Goal: Task Accomplishment & Management: Use online tool/utility

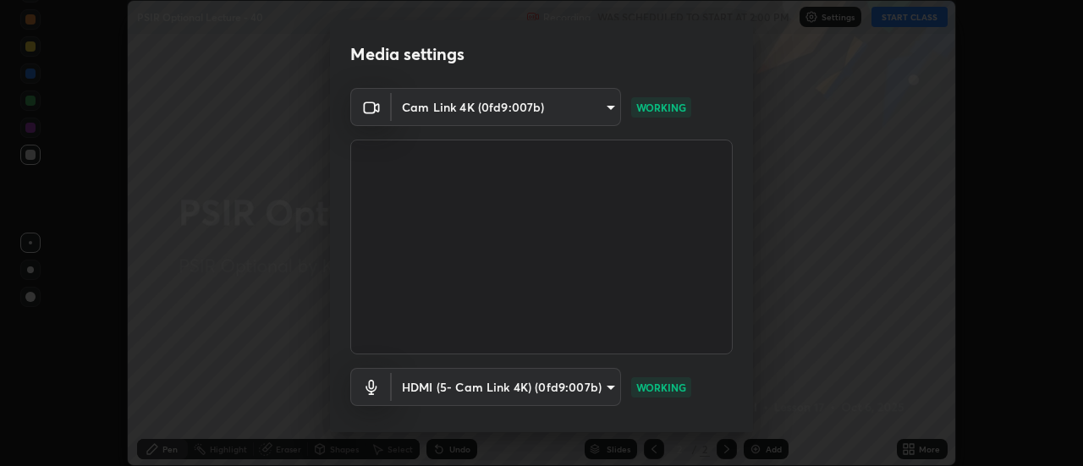
scroll to position [89, 0]
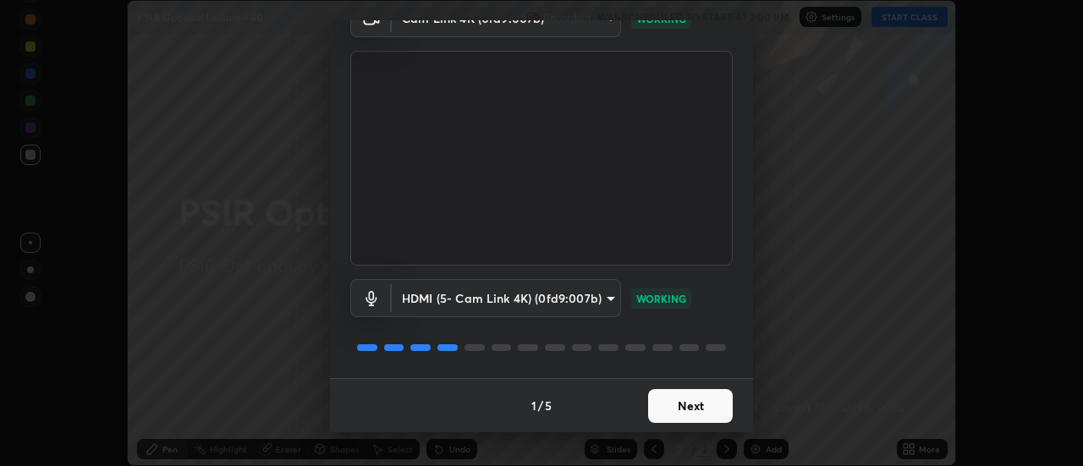
click at [683, 409] on button "Next" at bounding box center [690, 406] width 85 height 34
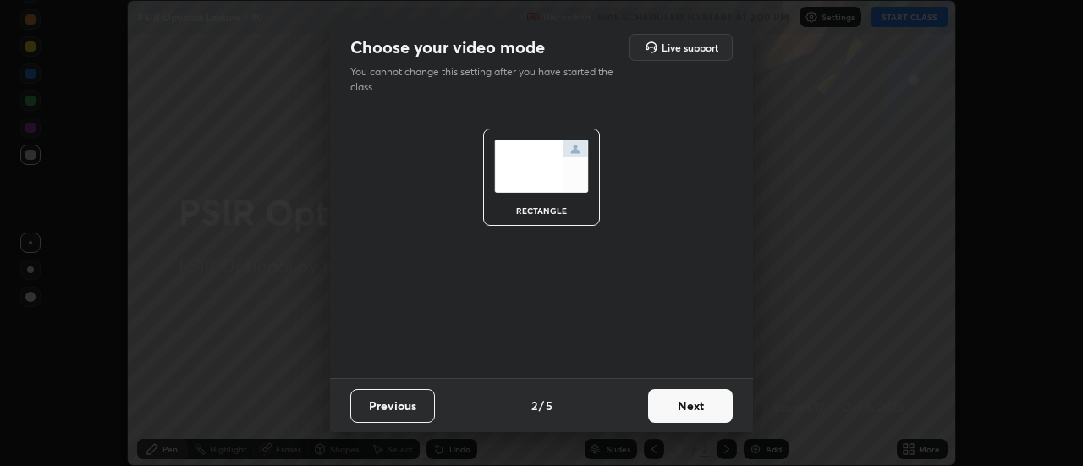
click at [684, 410] on button "Next" at bounding box center [690, 406] width 85 height 34
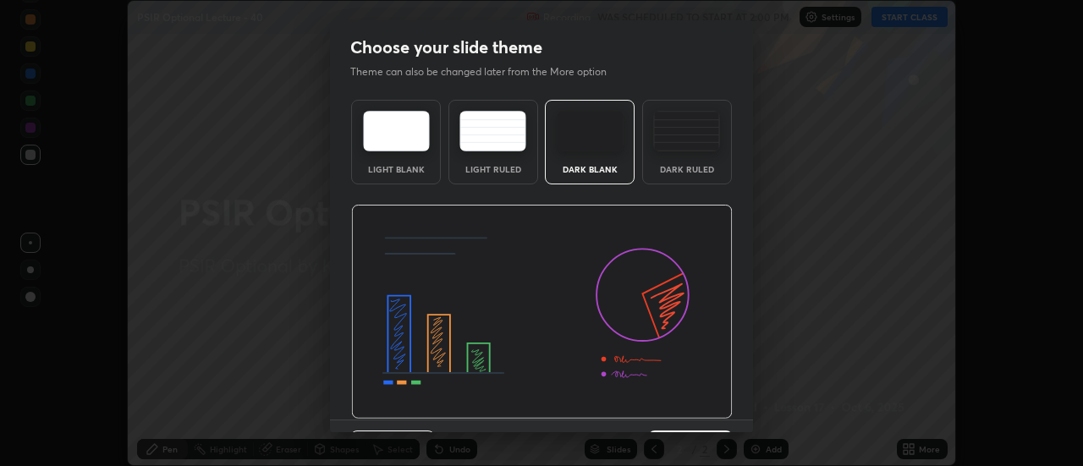
click at [689, 414] on div at bounding box center [542, 312] width 382 height 215
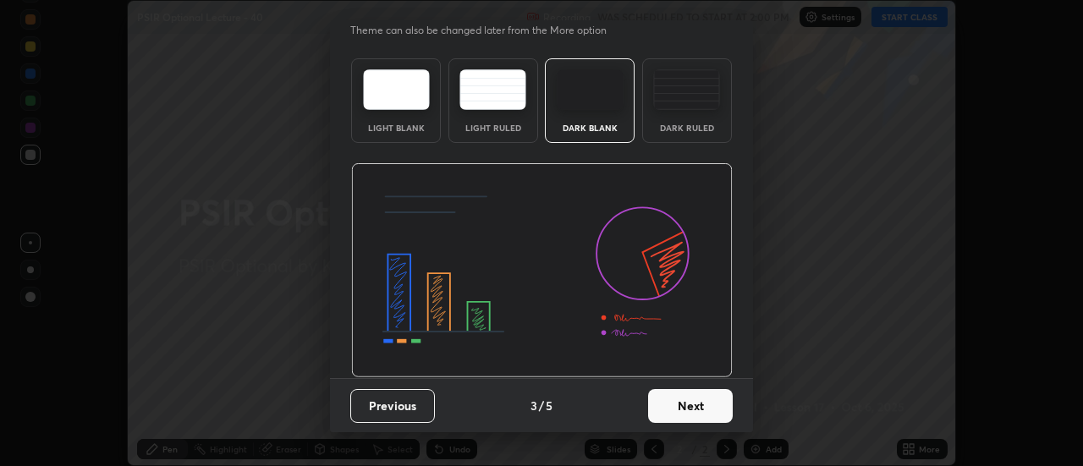
click at [683, 405] on button "Next" at bounding box center [690, 406] width 85 height 34
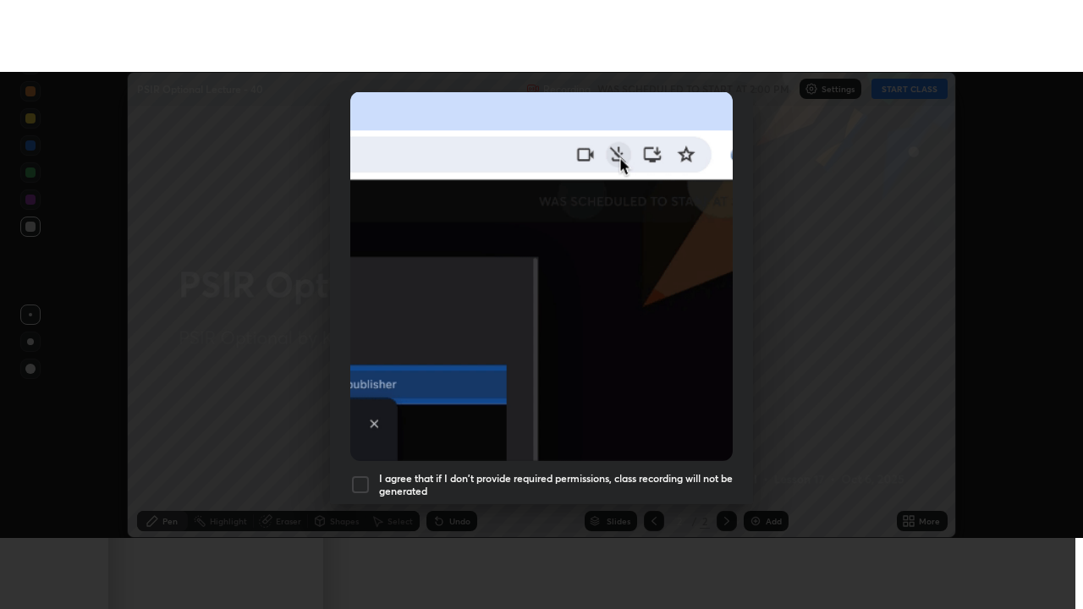
scroll to position [434, 0]
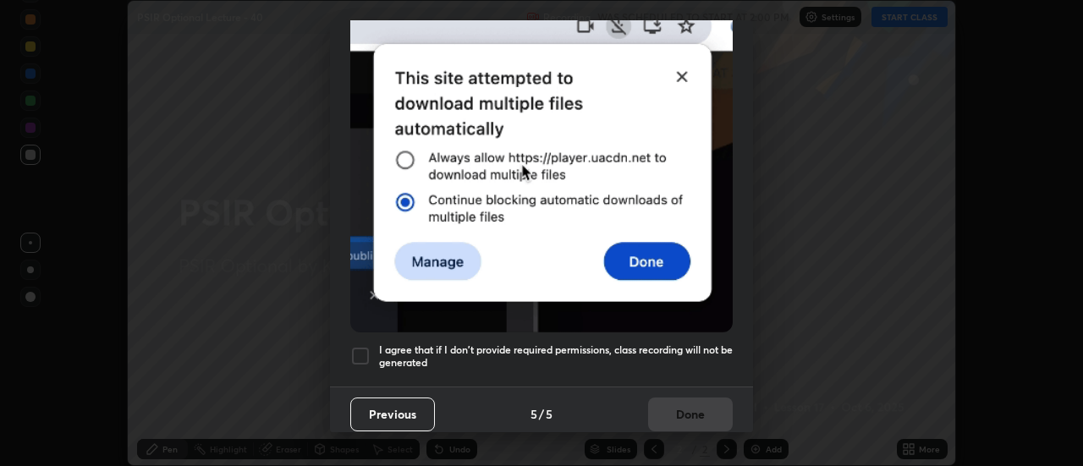
click at [361, 353] on div at bounding box center [360, 356] width 20 height 20
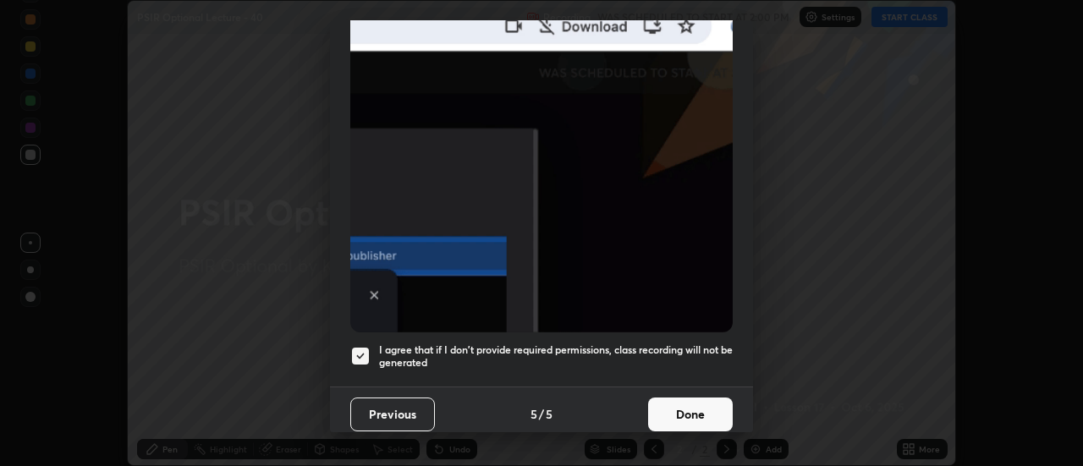
click at [661, 399] on button "Done" at bounding box center [690, 415] width 85 height 34
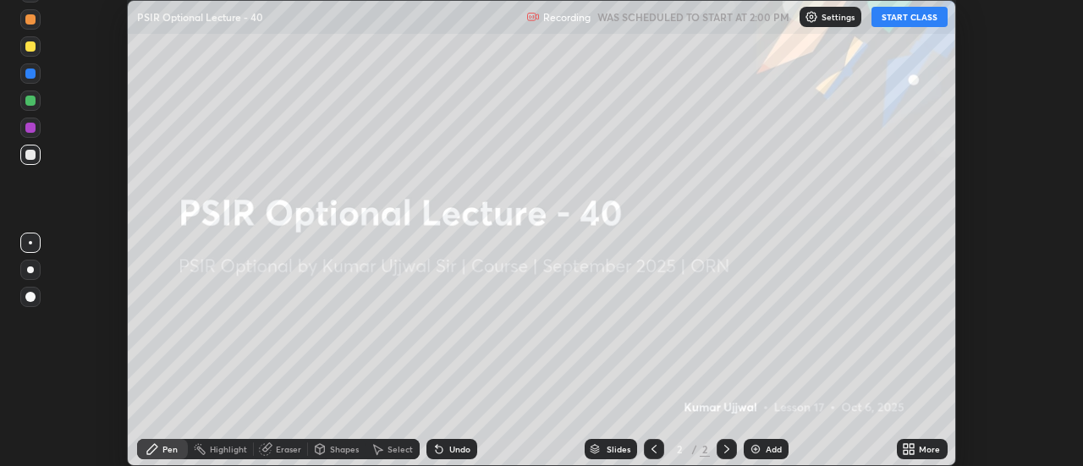
click at [897, 445] on div "More" at bounding box center [922, 449] width 51 height 20
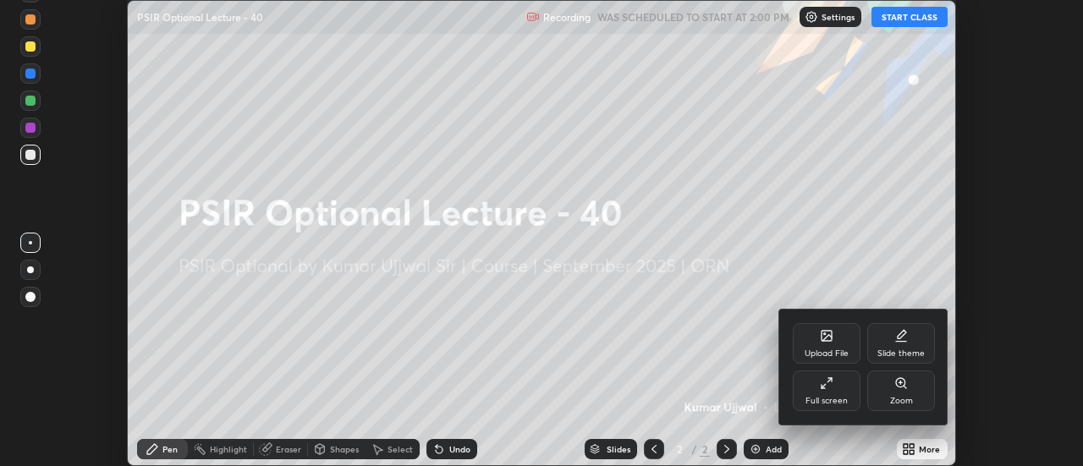
click at [820, 392] on div "Full screen" at bounding box center [827, 391] width 68 height 41
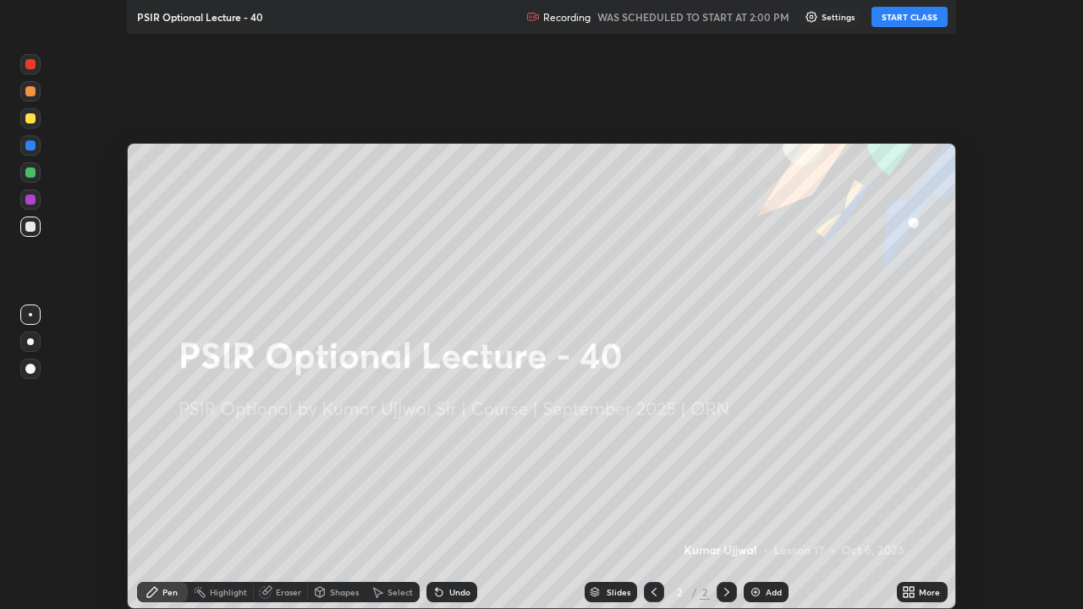
scroll to position [609, 1083]
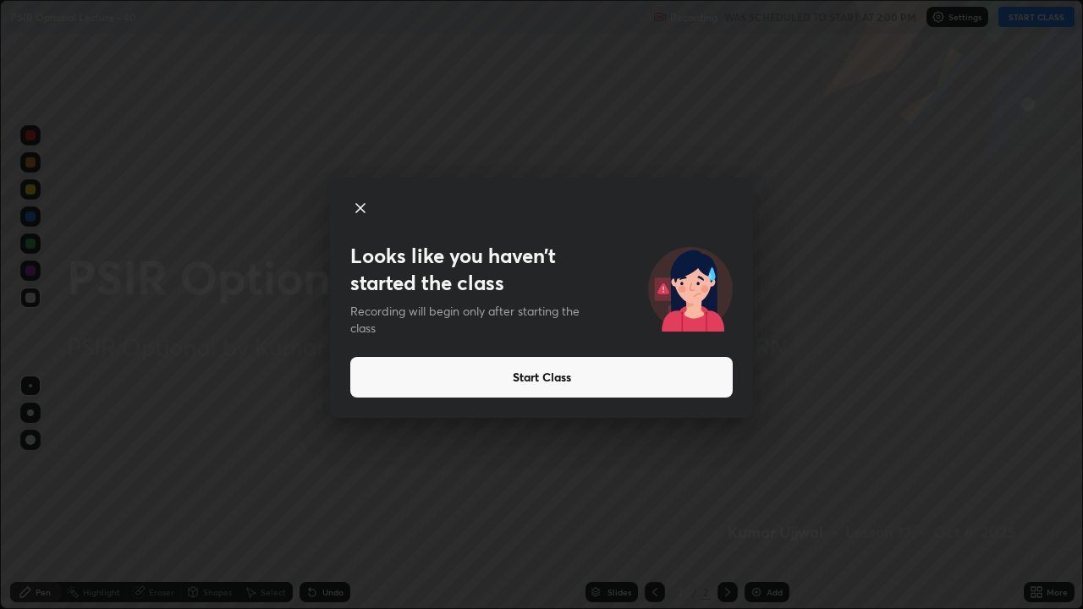
click at [469, 372] on button "Start Class" at bounding box center [541, 377] width 382 height 41
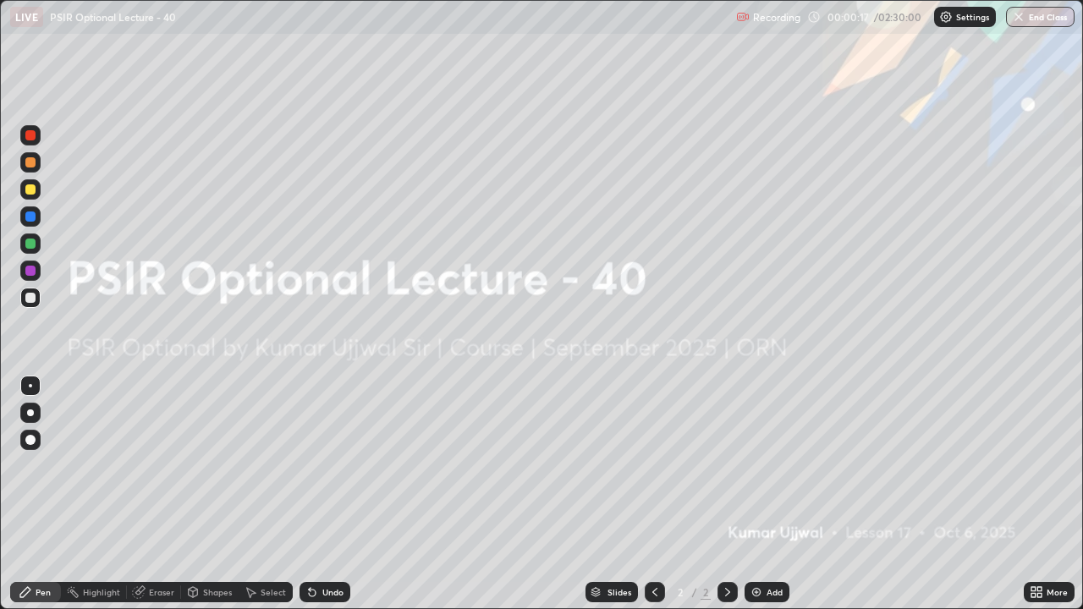
click at [759, 465] on img at bounding box center [756, 592] width 14 height 14
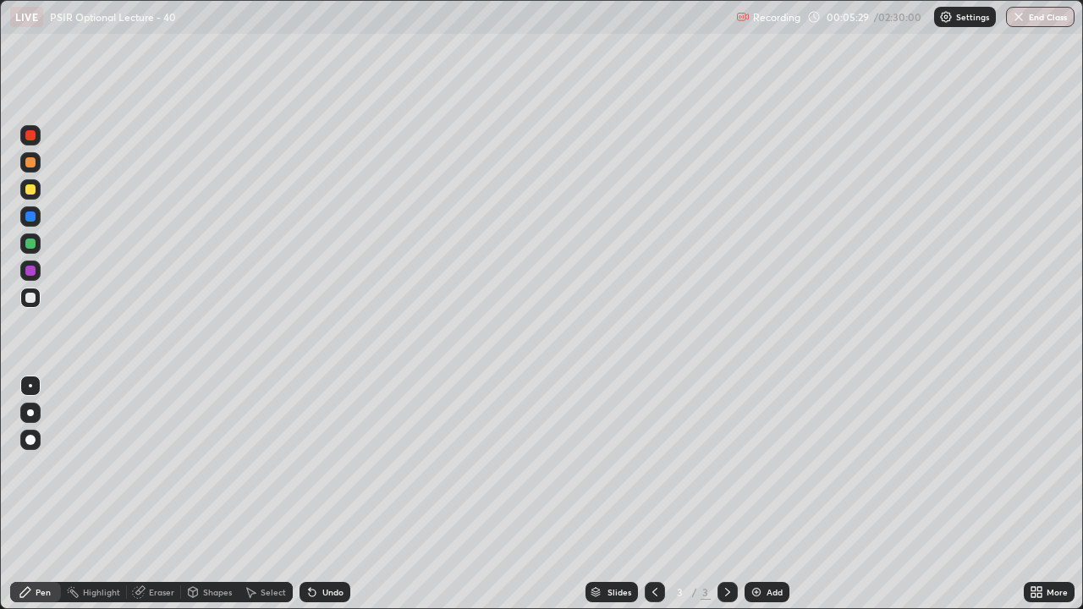
click at [758, 465] on img at bounding box center [756, 592] width 14 height 14
click at [755, 465] on img at bounding box center [756, 592] width 14 height 14
click at [758, 465] on img at bounding box center [756, 592] width 14 height 14
click at [757, 465] on img at bounding box center [756, 592] width 14 height 14
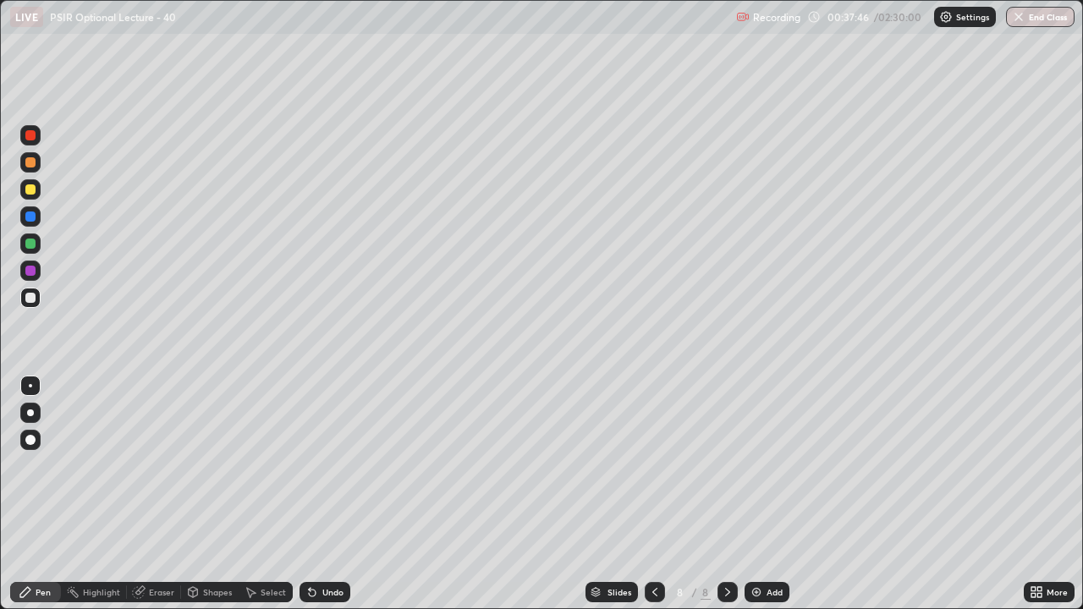
click at [756, 465] on img at bounding box center [756, 592] width 14 height 14
click at [658, 465] on icon at bounding box center [655, 592] width 14 height 14
click at [733, 465] on icon at bounding box center [728, 592] width 14 height 14
click at [757, 465] on img at bounding box center [756, 592] width 14 height 14
click at [756, 465] on img at bounding box center [756, 592] width 14 height 14
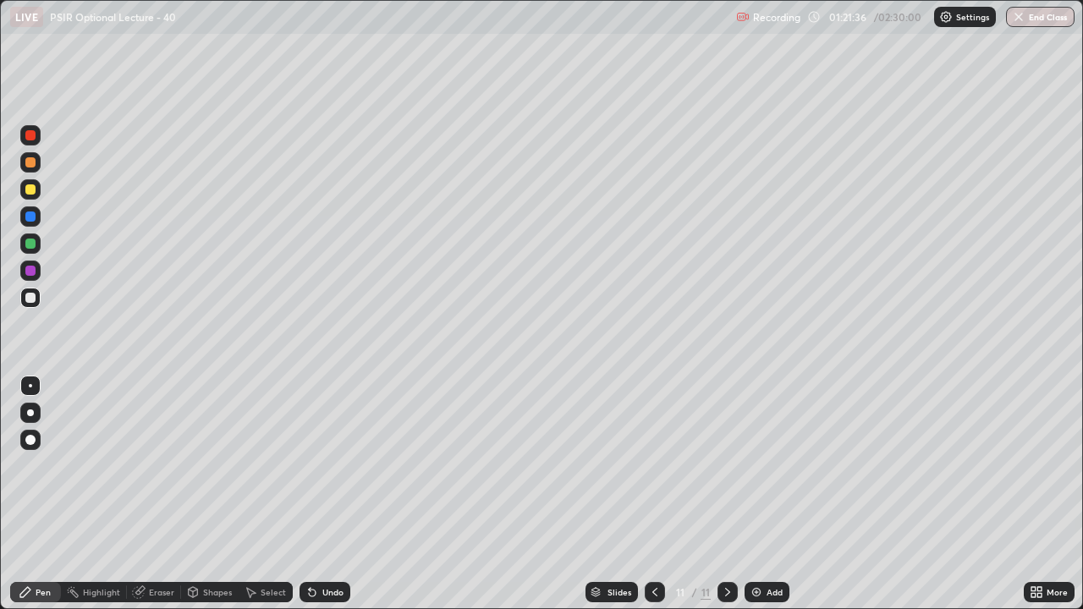
click at [758, 465] on img at bounding box center [756, 592] width 14 height 14
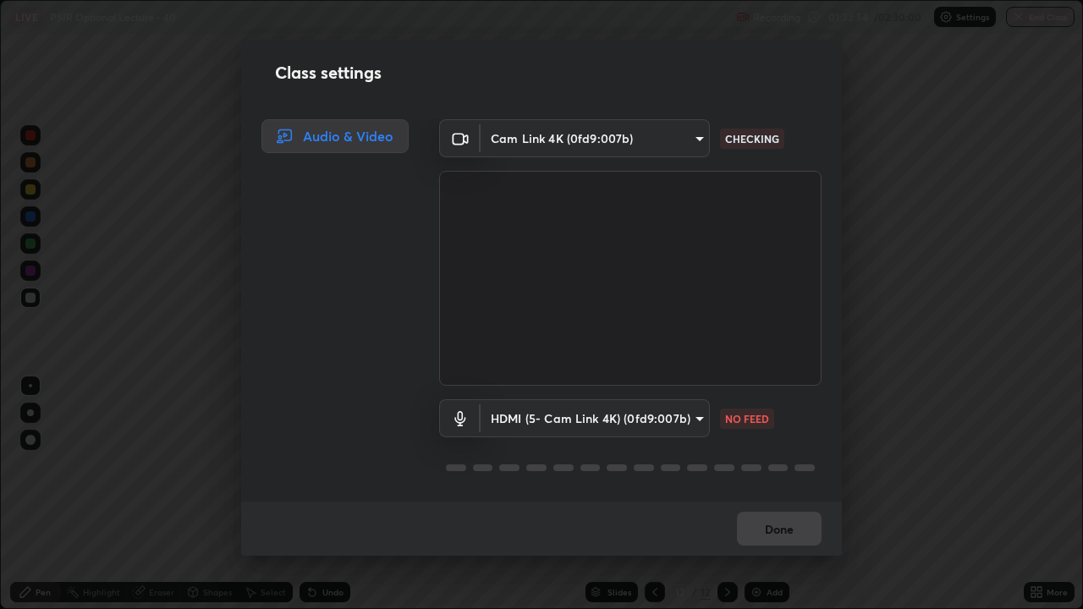
click at [629, 137] on body "Erase all LIVE PSIR Optional Lecture - 40 Recording 01:33:54 / 02:30:00 Setting…" at bounding box center [541, 304] width 1083 height 609
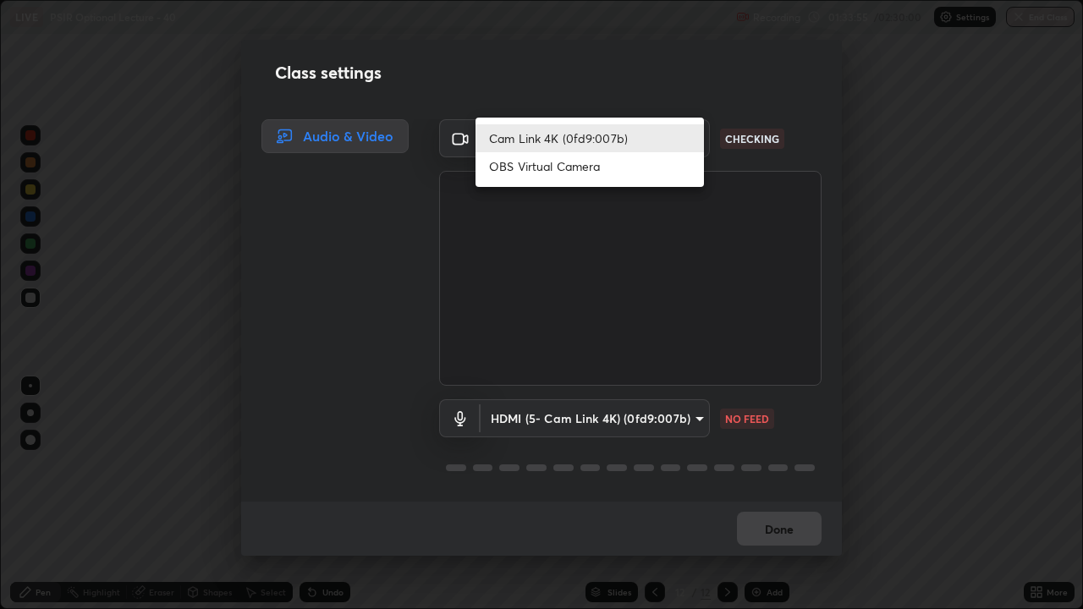
click at [579, 133] on li "Cam Link 4K (0fd9:007b)" at bounding box center [589, 138] width 228 height 28
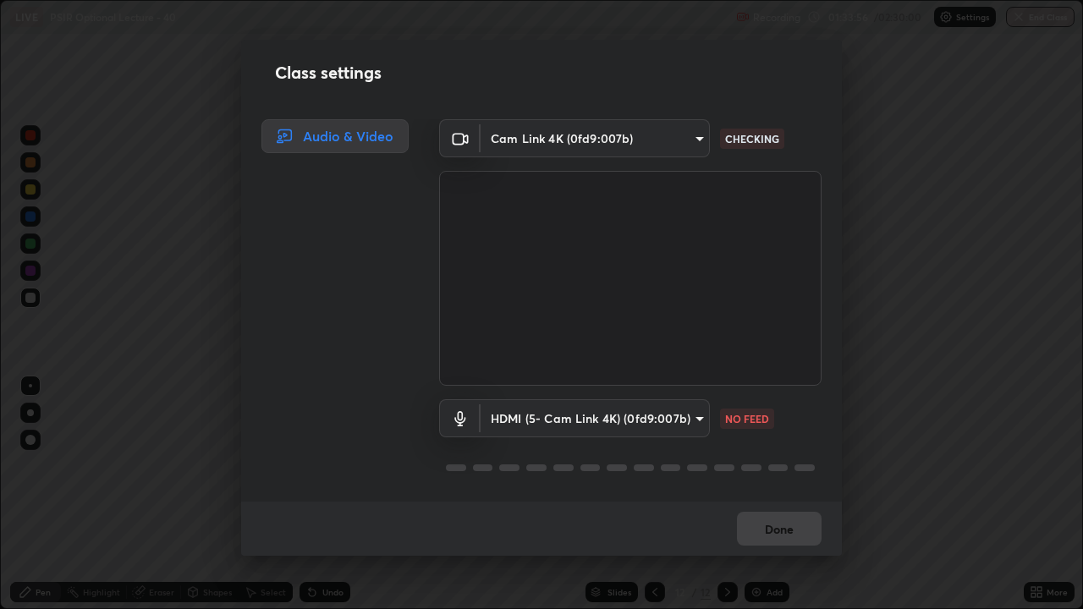
click at [627, 416] on body "Erase all LIVE PSIR Optional Lecture - 40 Recording 01:33:56 / 02:30:00 Setting…" at bounding box center [541, 304] width 1083 height 609
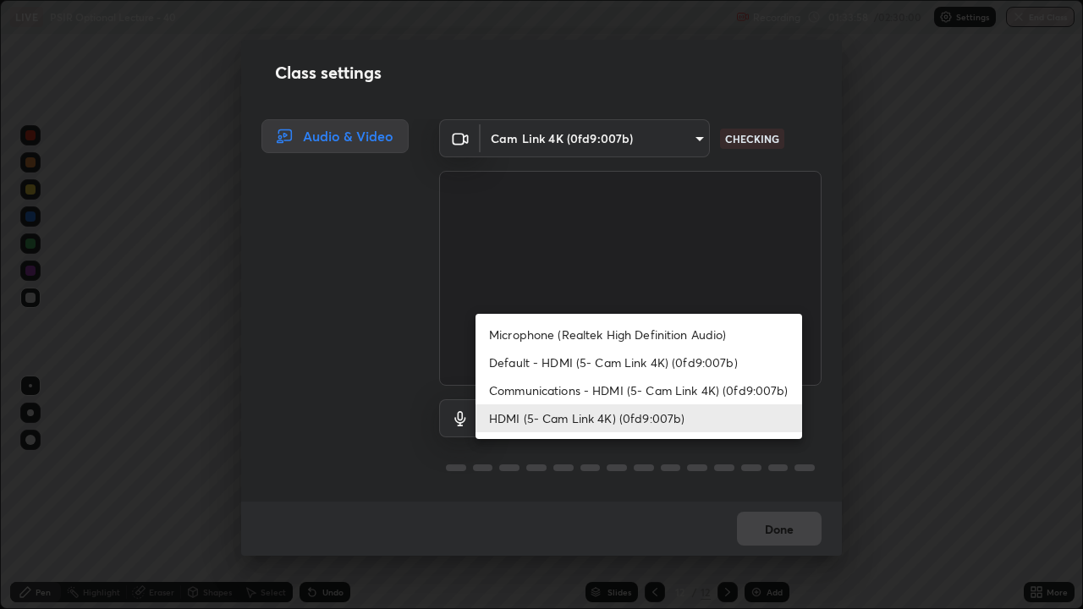
click at [594, 416] on li "HDMI (5- Cam Link 4K) (0fd9:007b)" at bounding box center [638, 418] width 327 height 28
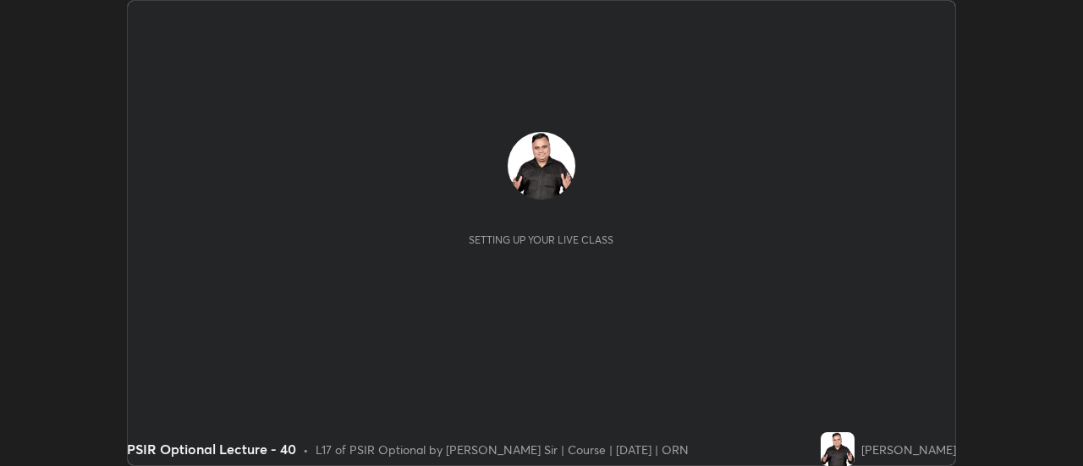
scroll to position [466, 1083]
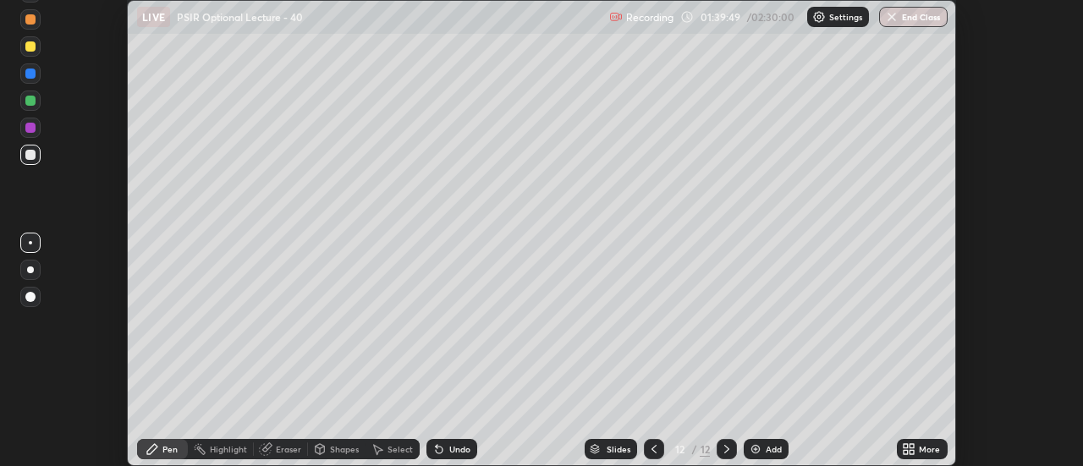
click at [815, 15] on img at bounding box center [819, 17] width 14 height 14
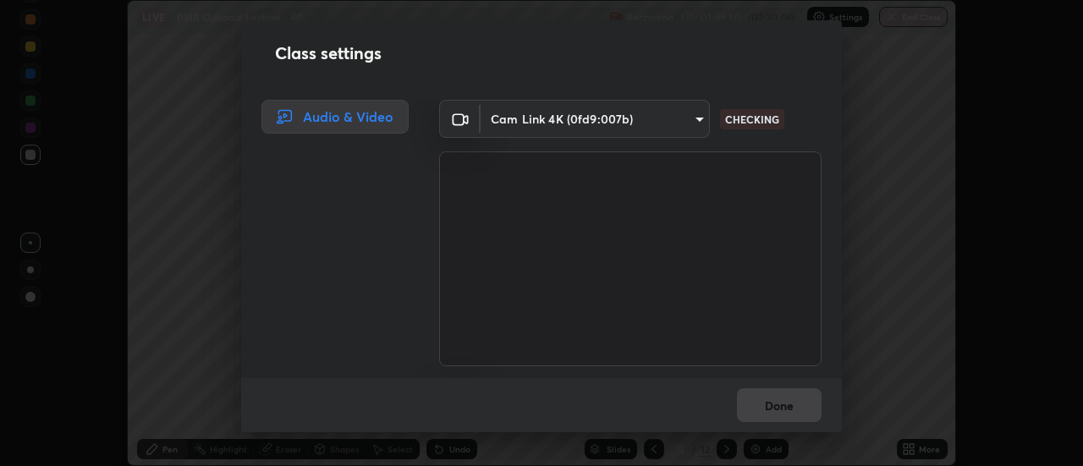
click at [663, 122] on body "Erase all LIVE PSIR Optional Lecture - 40 Recording 01:39:50 / 02:30:00 Setting…" at bounding box center [541, 233] width 1083 height 466
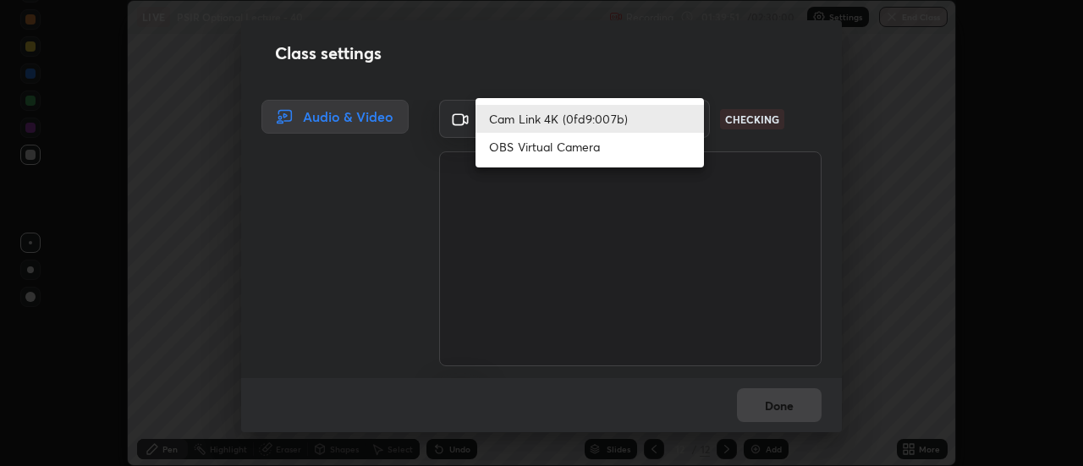
click at [637, 118] on li "Cam Link 4K (0fd9:007b)" at bounding box center [589, 119] width 228 height 28
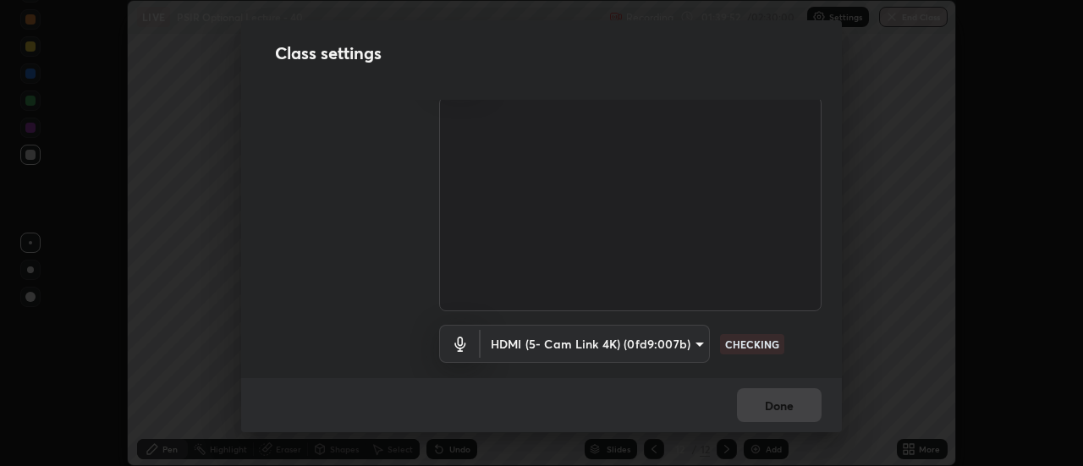
scroll to position [106, 0]
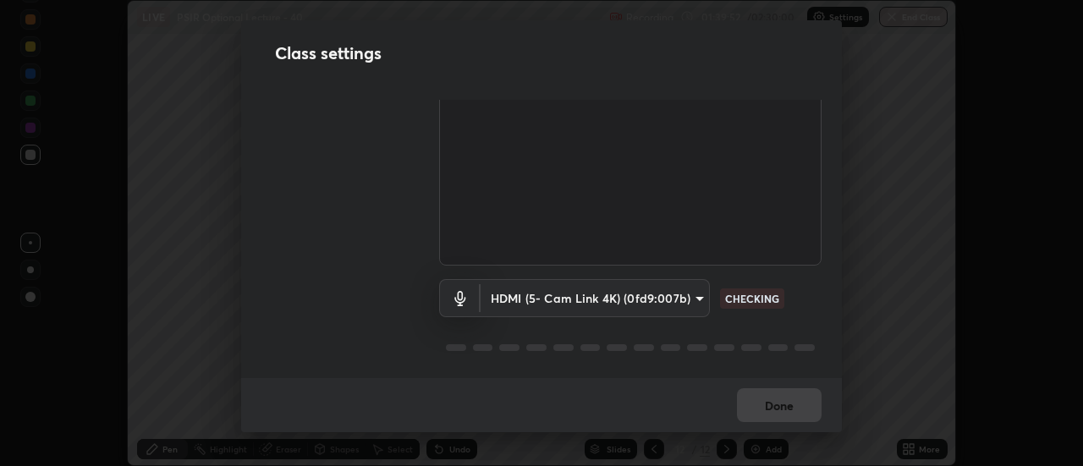
click at [661, 294] on body "Erase all LIVE PSIR Optional Lecture - 40 Recording 01:39:52 / 02:30:00 Setting…" at bounding box center [541, 233] width 1083 height 466
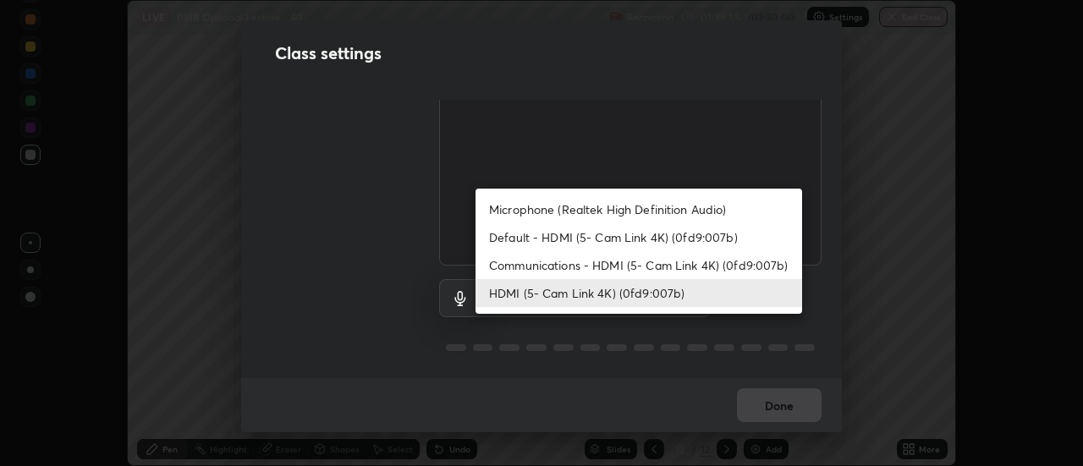
click at [621, 291] on li "HDMI (5- Cam Link 4K) (0fd9:007b)" at bounding box center [638, 293] width 327 height 28
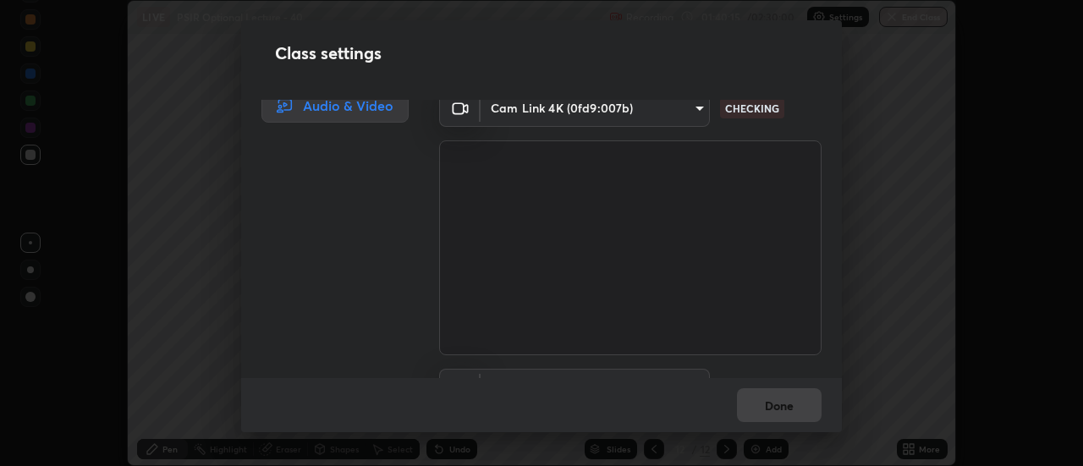
scroll to position [0, 0]
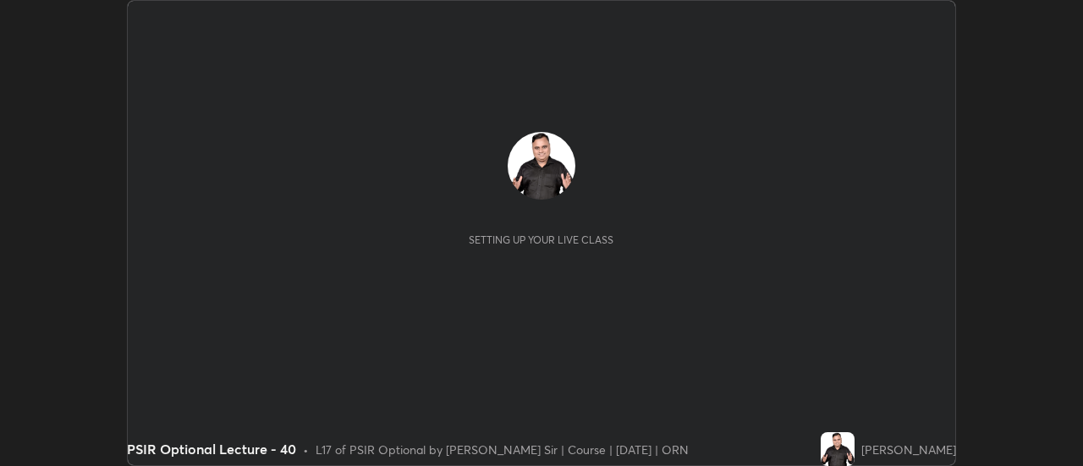
scroll to position [466, 1082]
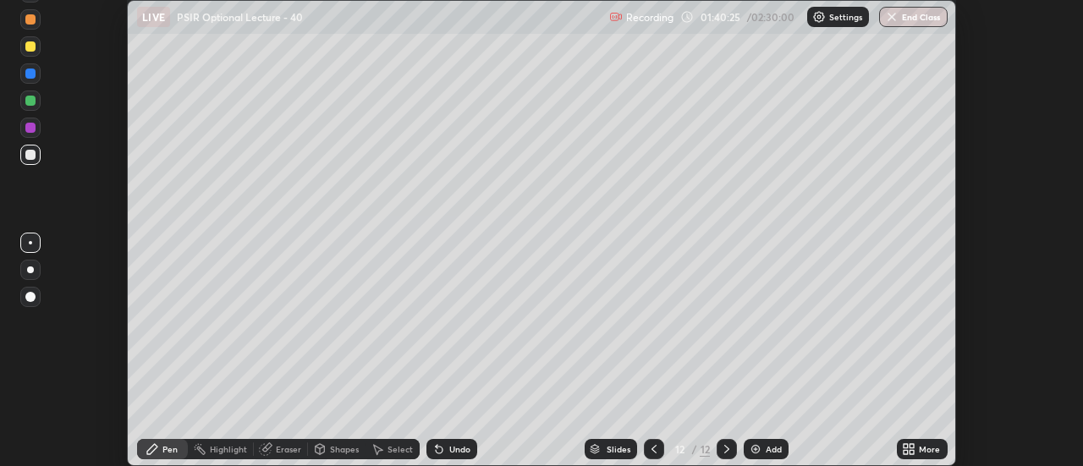
click at [815, 19] on img at bounding box center [819, 17] width 14 height 14
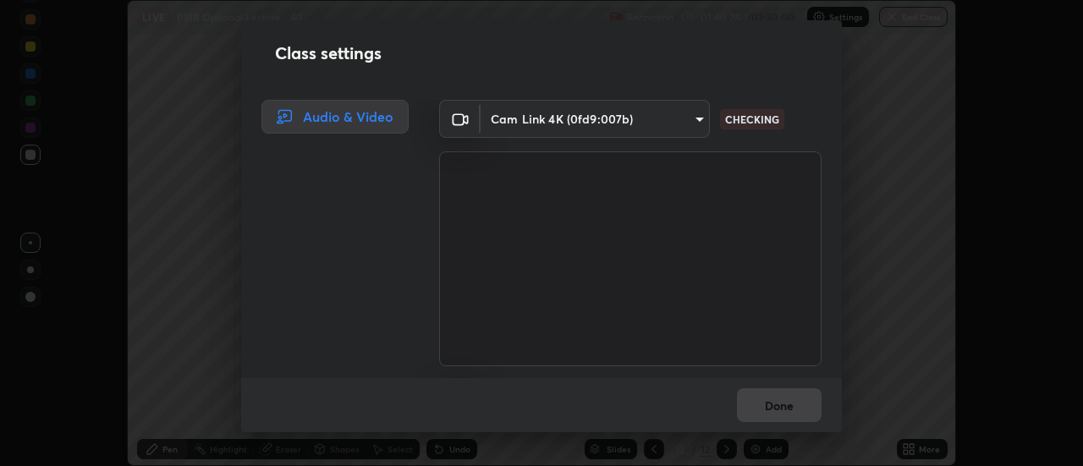
click at [657, 120] on body "Erase all LIVE PSIR Optional Lecture - 40 Recording 01:40:26 / 02:30:00 Setting…" at bounding box center [541, 233] width 1083 height 466
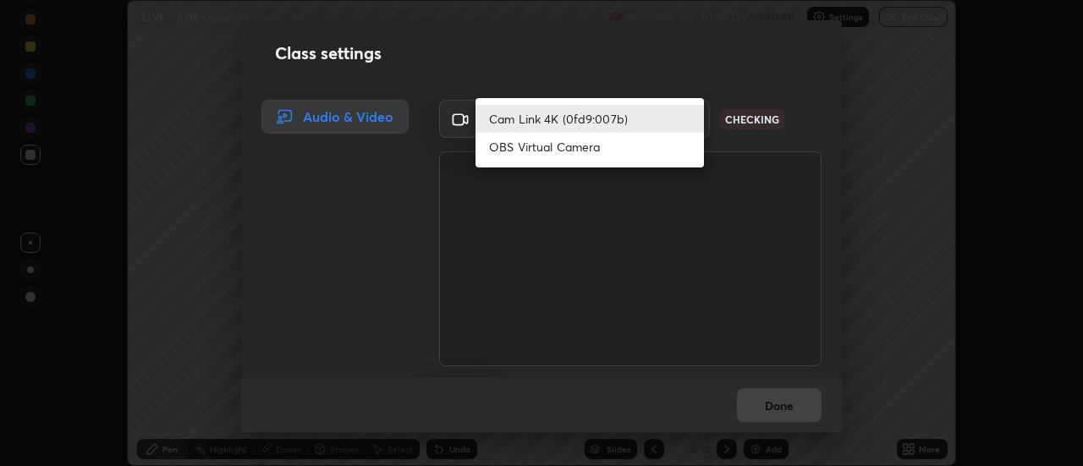
click at [600, 120] on li "Cam Link 4K (0fd9:007b)" at bounding box center [589, 119] width 228 height 28
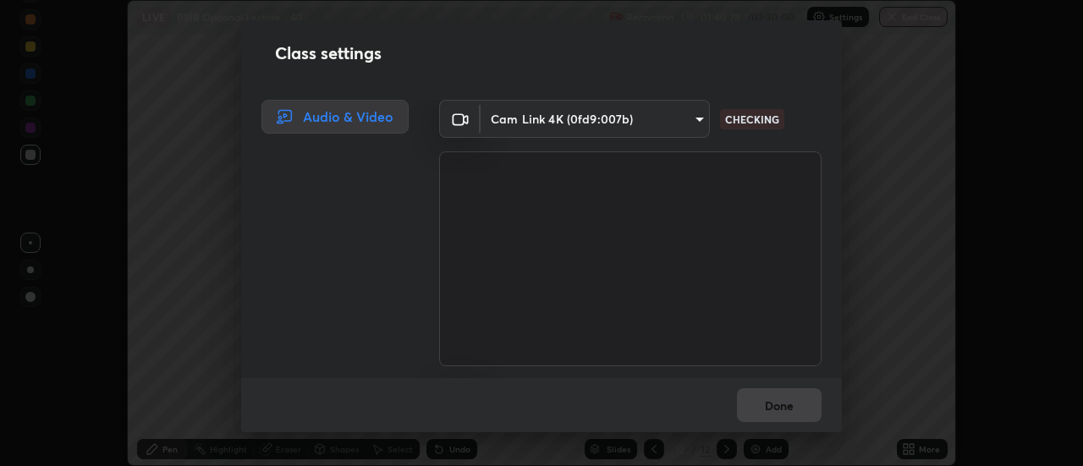
scroll to position [106, 0]
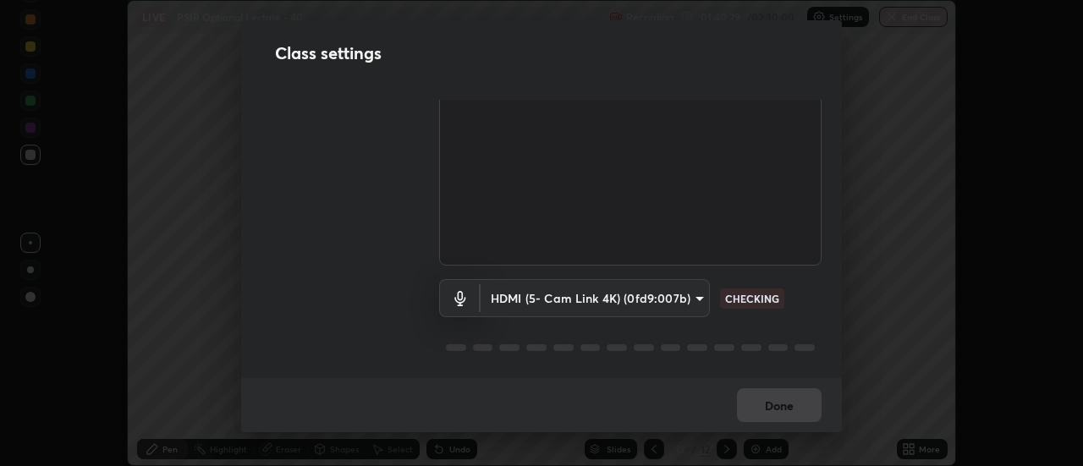
click at [612, 295] on body "Erase all LIVE PSIR Optional Lecture - 40 Recording 01:40:29 / 02:30:00 Setting…" at bounding box center [541, 233] width 1083 height 466
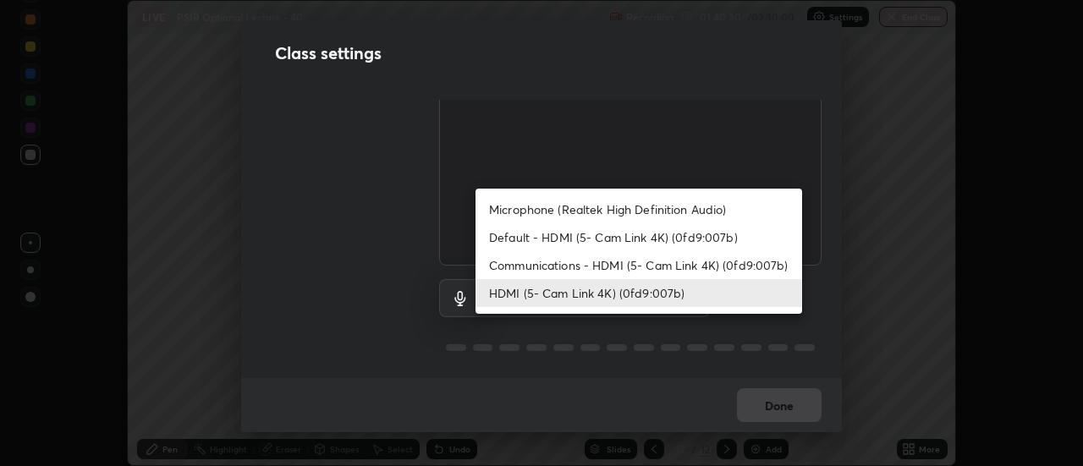
click at [569, 291] on li "HDMI (5- Cam Link 4K) (0fd9:007b)" at bounding box center [638, 293] width 327 height 28
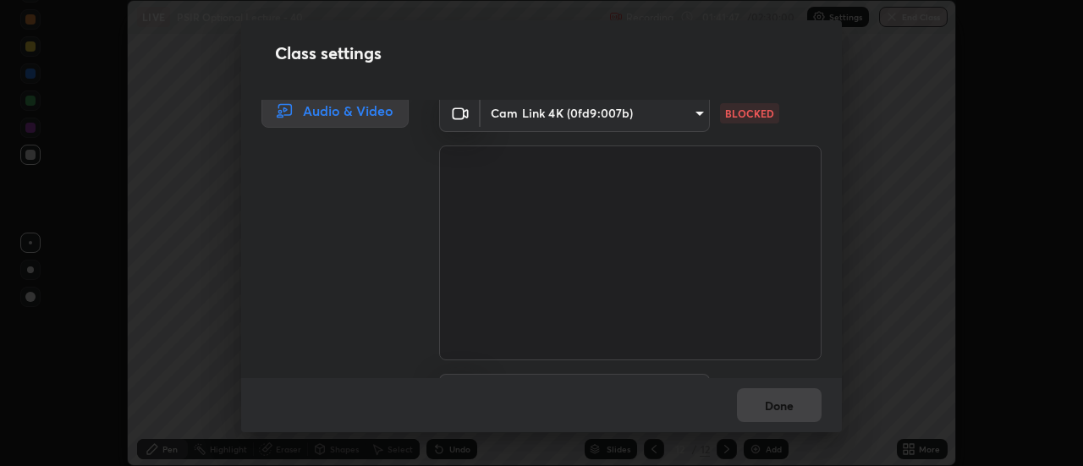
scroll to position [0, 0]
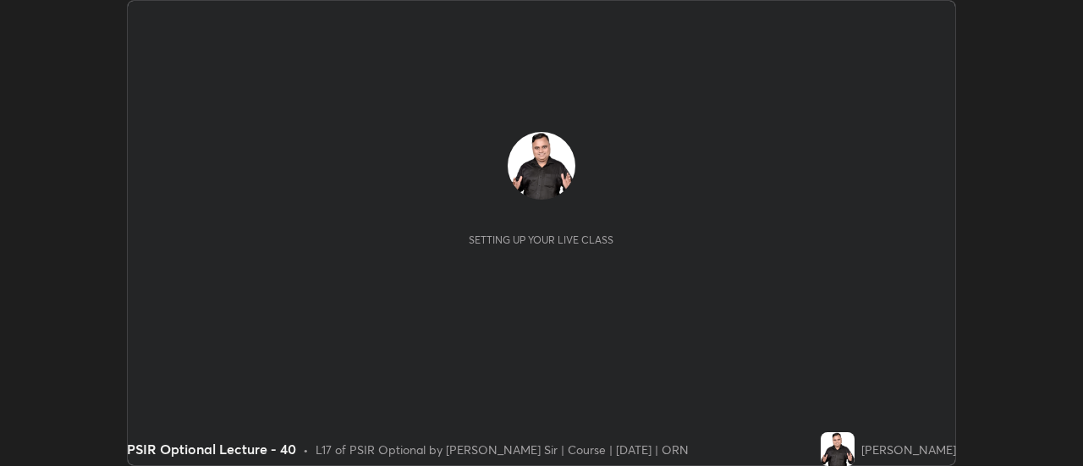
scroll to position [466, 1083]
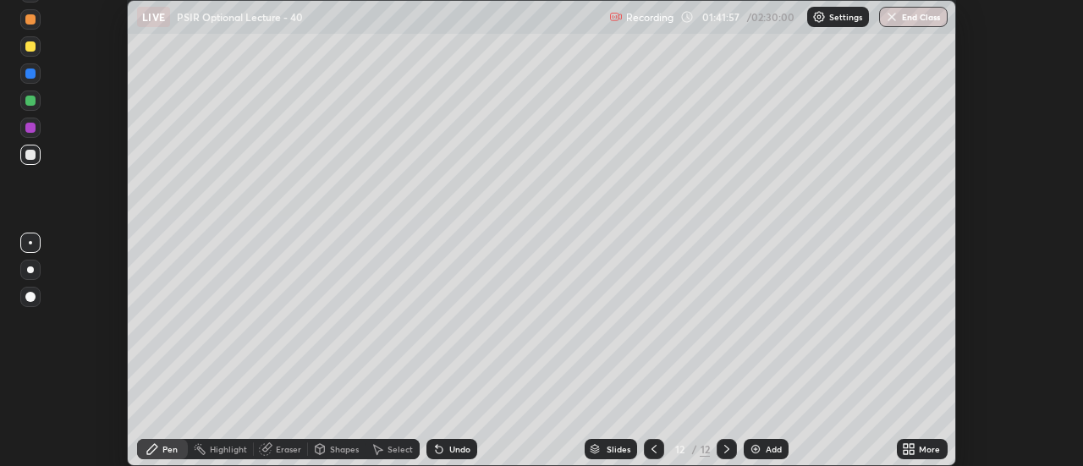
click at [813, 14] on img at bounding box center [819, 17] width 14 height 14
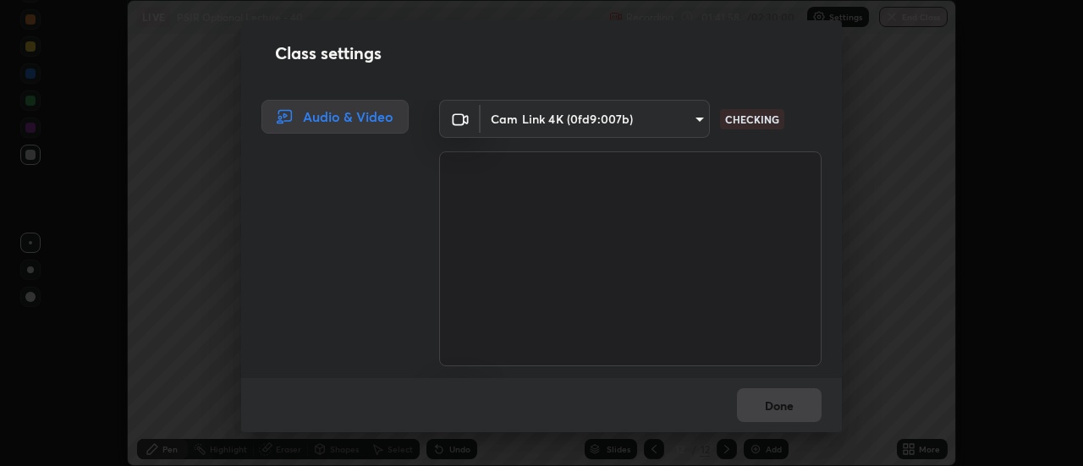
click at [652, 126] on body "Erase all LIVE PSIR Optional Lecture - 40 Recording 01:41:58 / 02:30:00 Setting…" at bounding box center [541, 233] width 1083 height 466
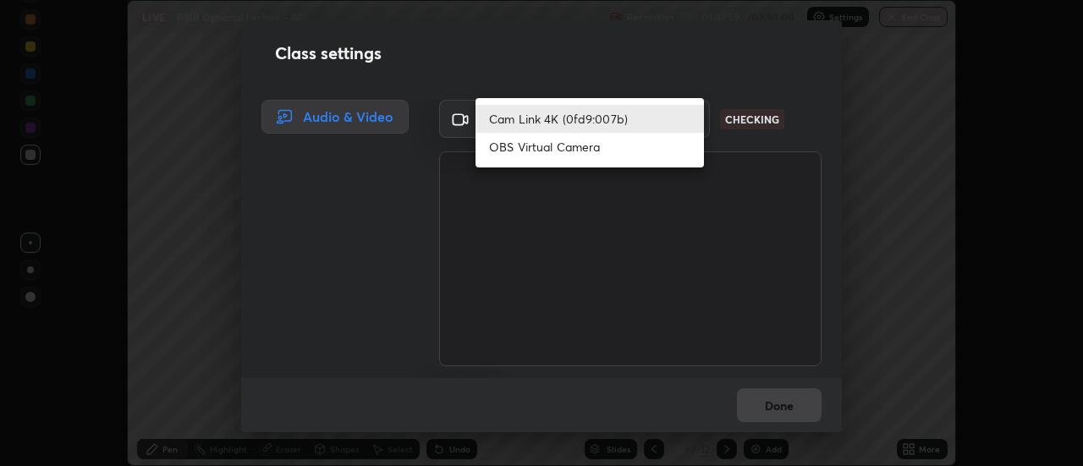
click at [607, 124] on li "Cam Link 4K (0fd9:007b)" at bounding box center [589, 119] width 228 height 28
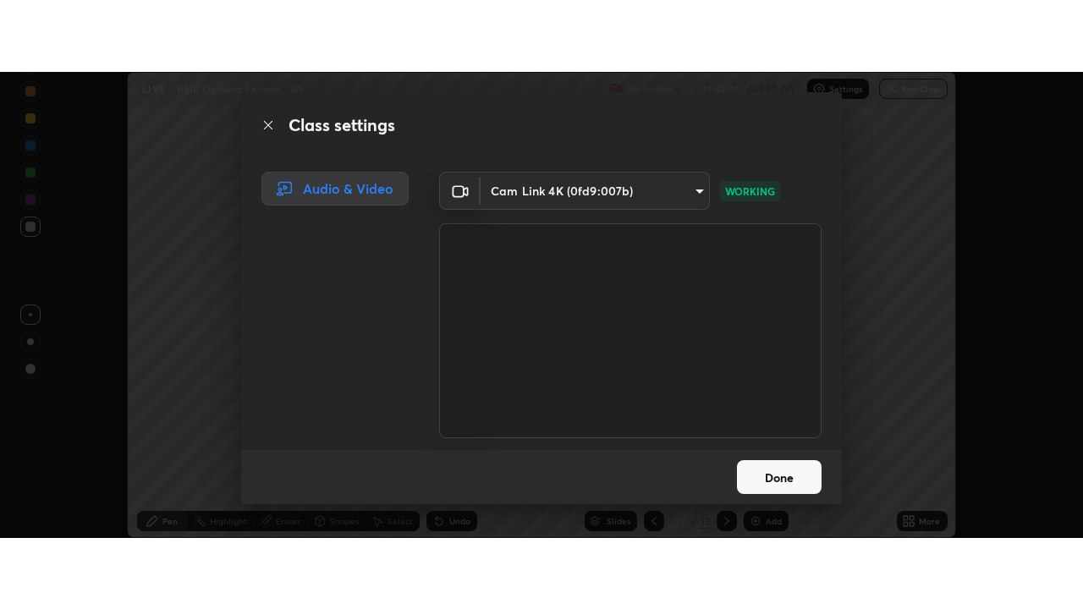
scroll to position [106, 0]
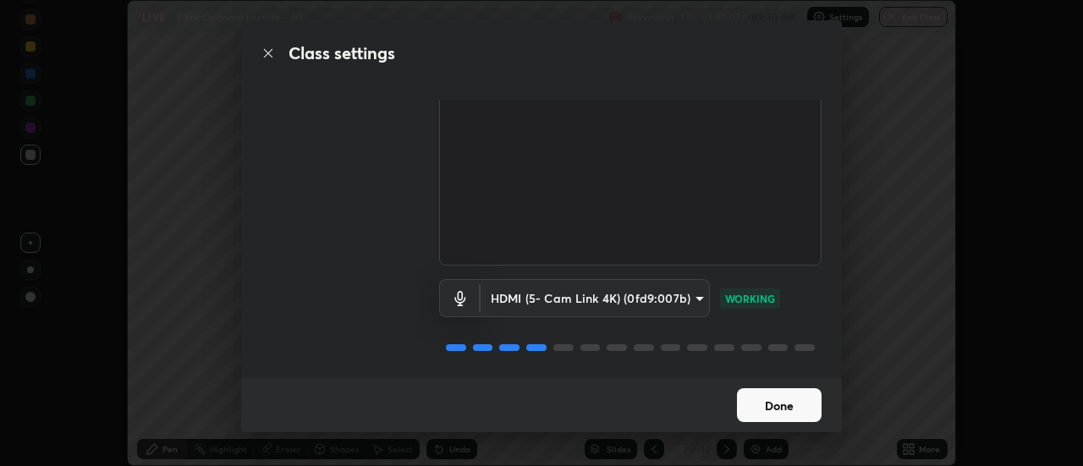
click at [771, 398] on button "Done" at bounding box center [779, 405] width 85 height 34
click at [768, 401] on button "Done" at bounding box center [779, 405] width 85 height 34
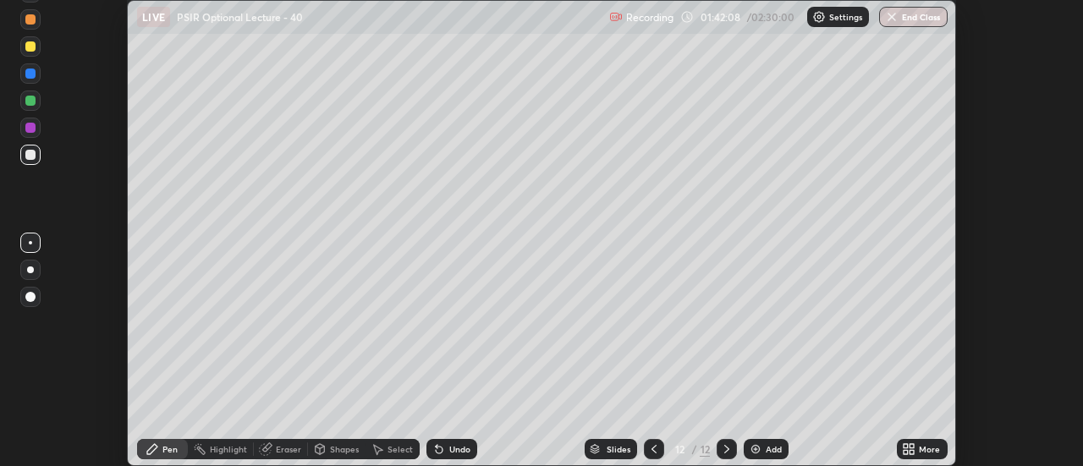
click at [903, 446] on icon at bounding box center [905, 446] width 4 height 4
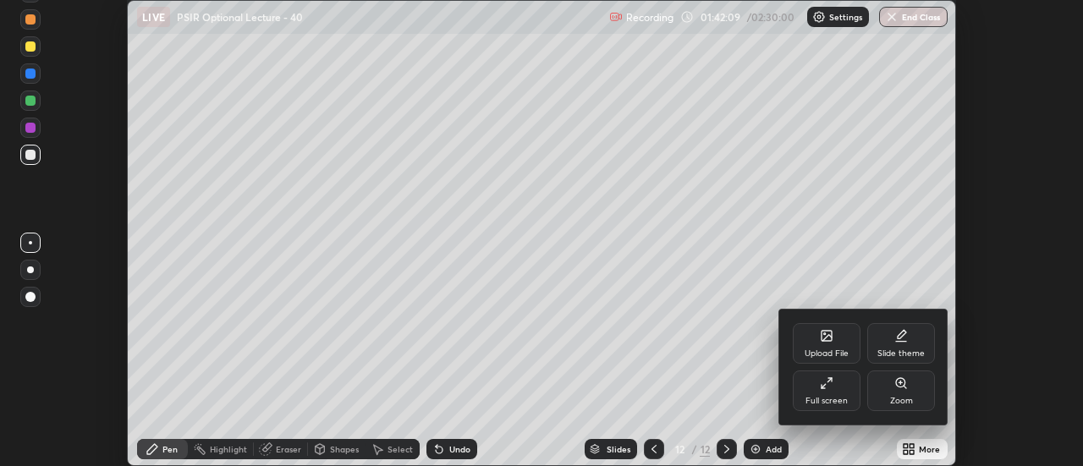
click at [826, 387] on icon at bounding box center [827, 383] width 14 height 14
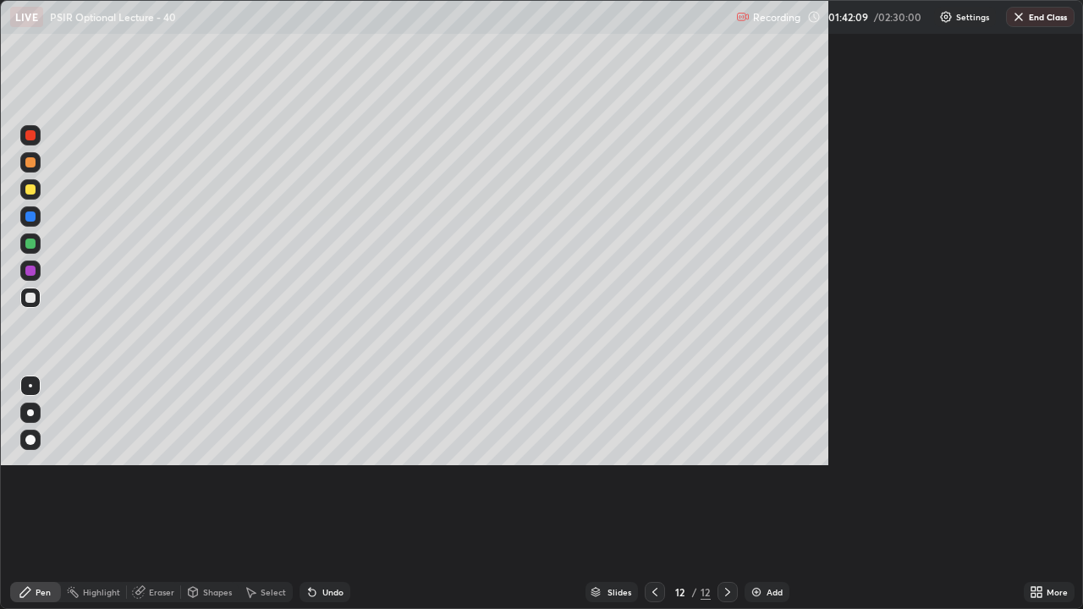
scroll to position [609, 1083]
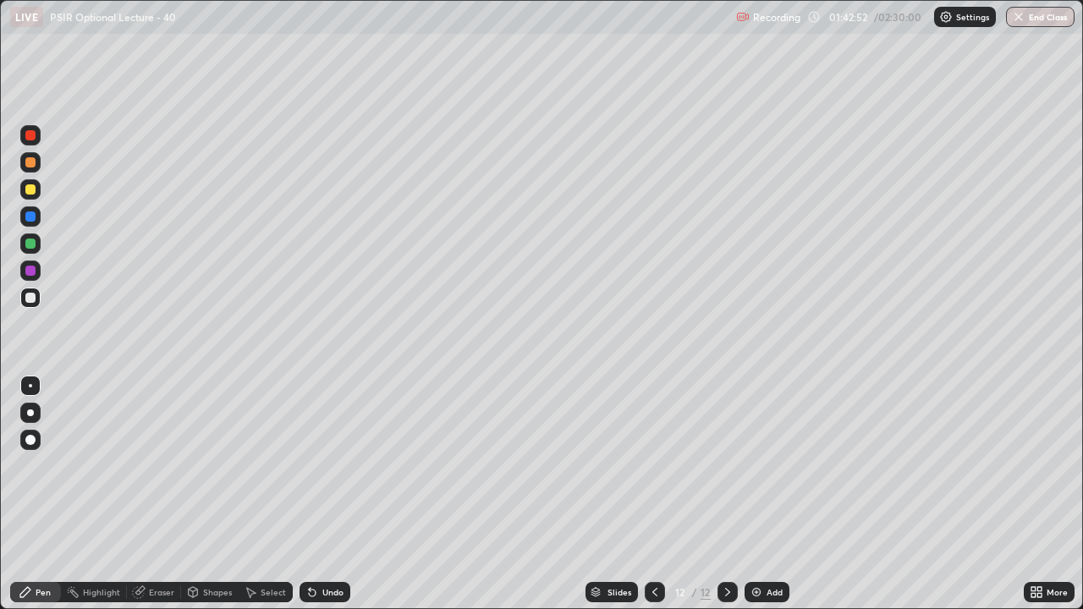
click at [731, 465] on icon at bounding box center [728, 592] width 14 height 14
click at [758, 465] on div "Add" at bounding box center [766, 592] width 45 height 20
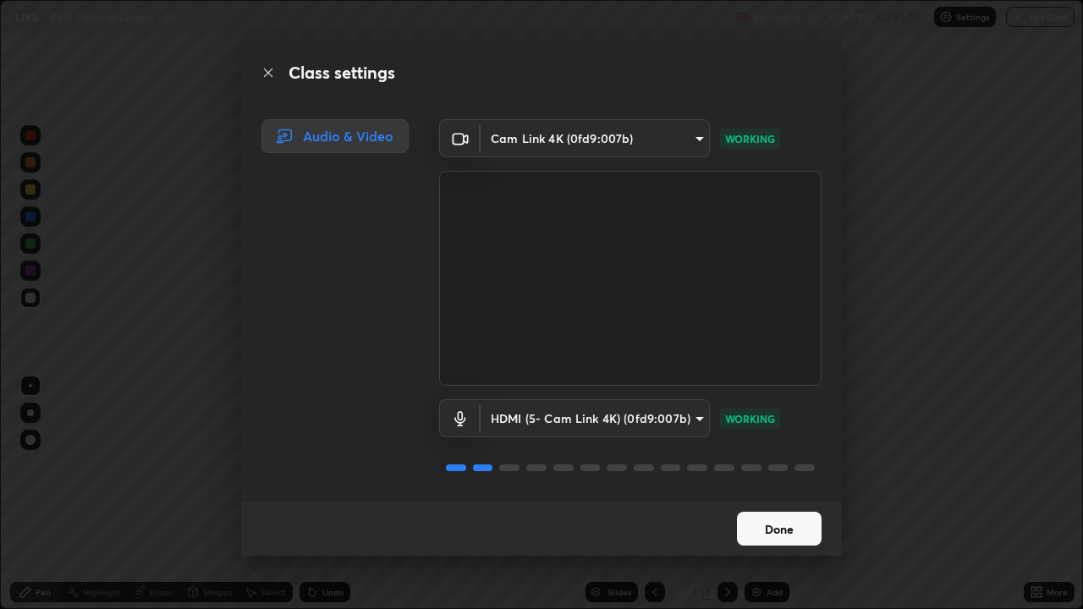
click at [781, 465] on button "Done" at bounding box center [779, 529] width 85 height 34
click at [791, 465] on button "Done" at bounding box center [779, 529] width 85 height 34
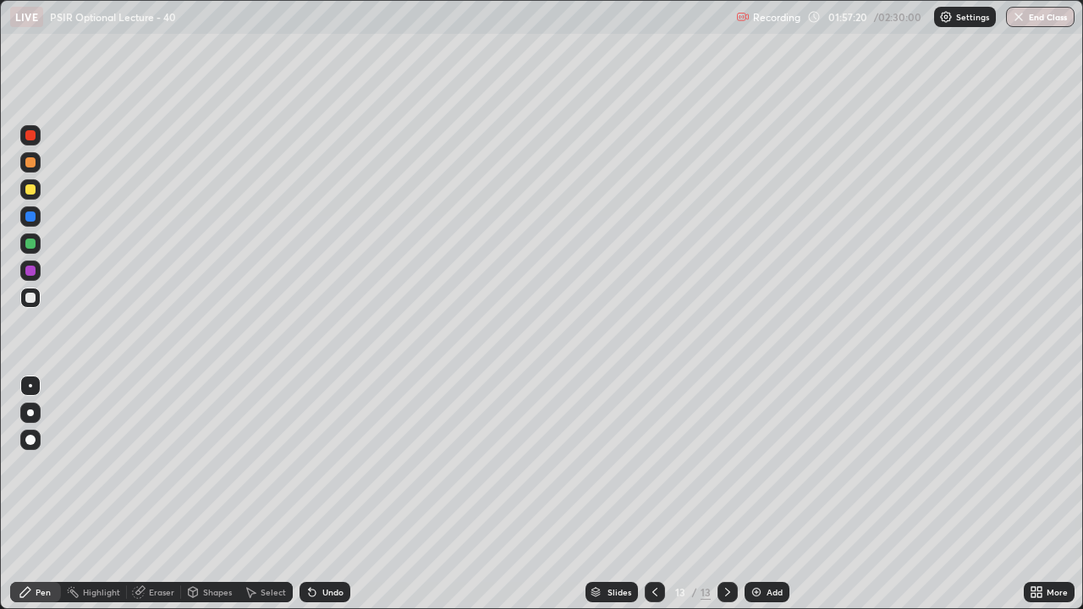
click at [759, 465] on img at bounding box center [756, 592] width 14 height 14
click at [760, 465] on img at bounding box center [756, 592] width 14 height 14
click at [755, 465] on img at bounding box center [756, 592] width 14 height 14
click at [757, 465] on img at bounding box center [756, 592] width 14 height 14
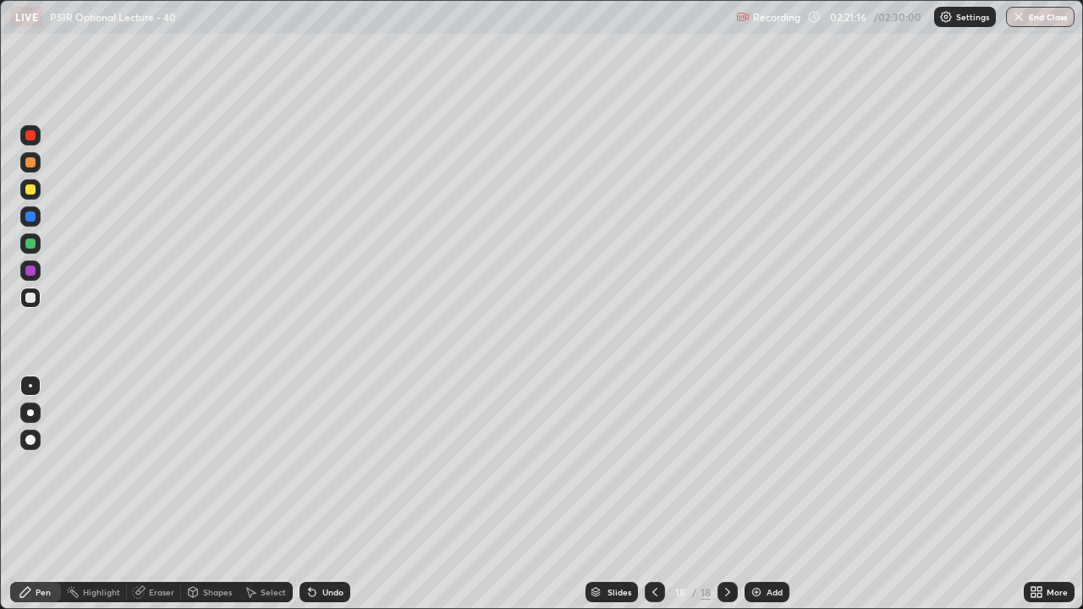
click at [755, 465] on img at bounding box center [756, 592] width 14 height 14
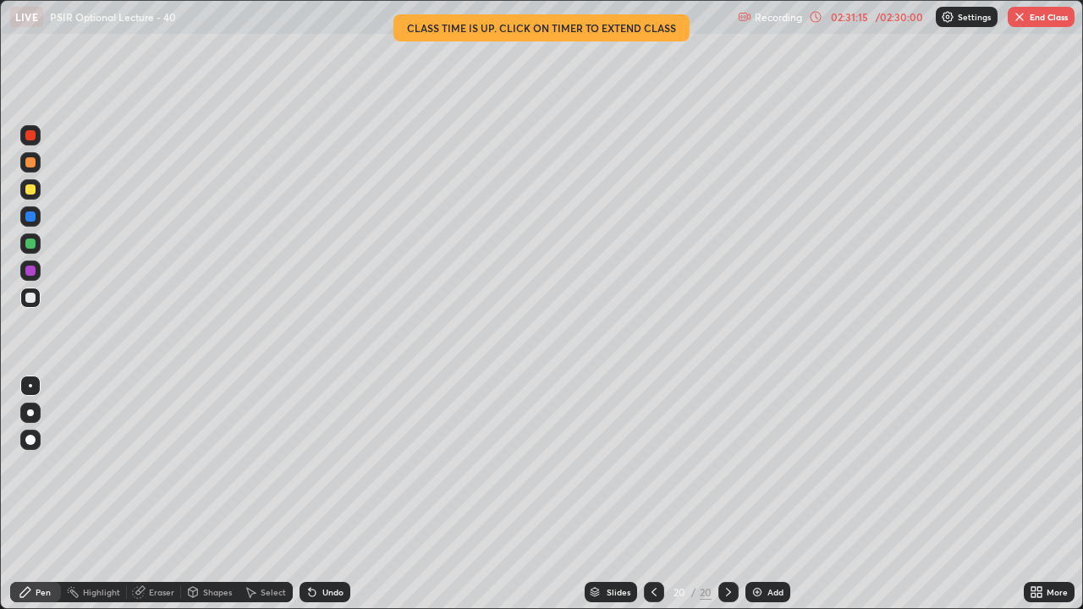
click at [760, 465] on img at bounding box center [757, 592] width 14 height 14
click at [760, 465] on img at bounding box center [756, 592] width 14 height 14
click at [1039, 19] on button "End Class" at bounding box center [1040, 17] width 67 height 20
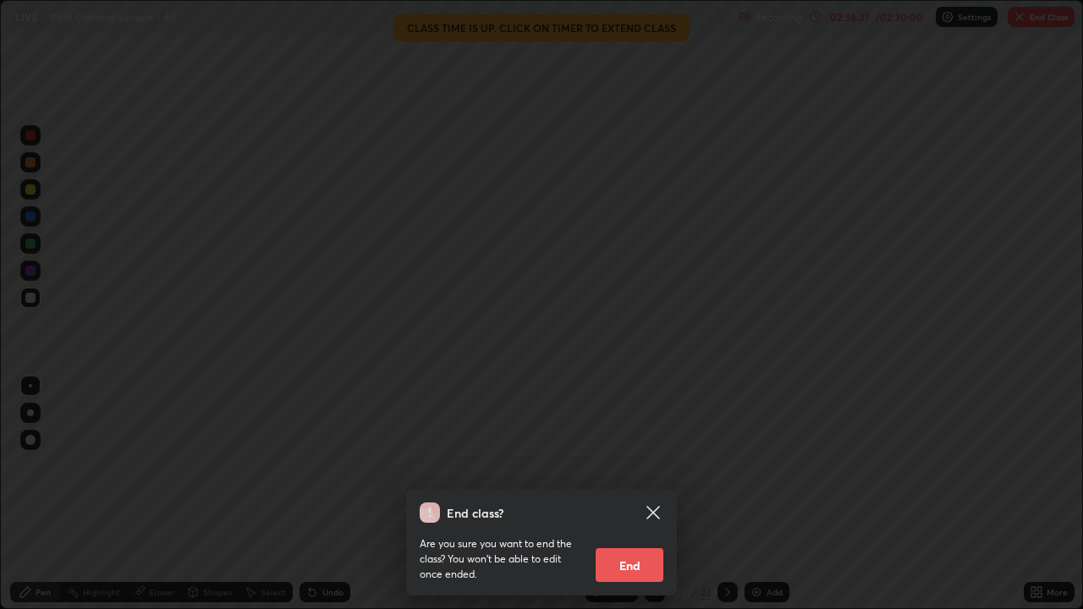
click at [627, 465] on button "End" at bounding box center [630, 565] width 68 height 34
